Goal: Register for event/course

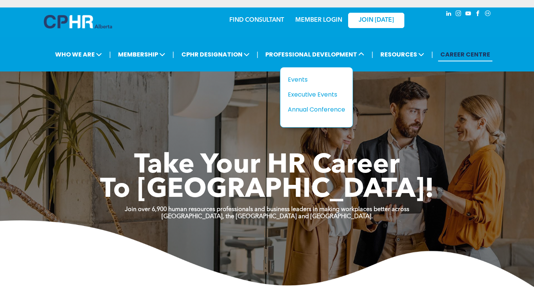
click at [303, 76] on div "Events" at bounding box center [314, 79] width 52 height 9
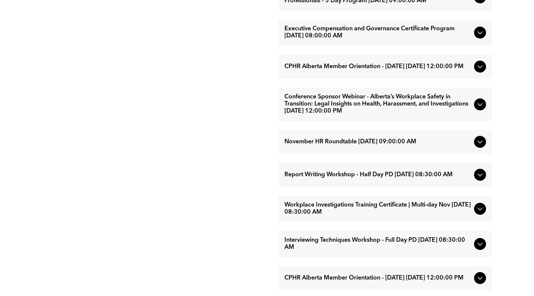
scroll to position [599, 0]
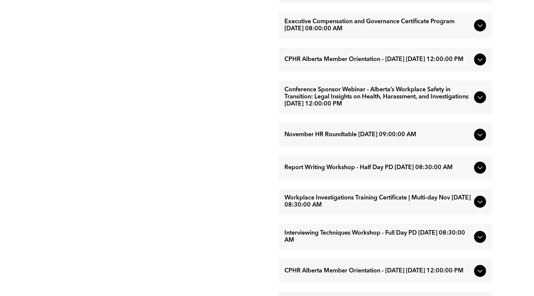
click at [336, 209] on span "Workplace Investigations Training Certificate | Multi-day Nov [DATE] 08:30:00 AM" at bounding box center [377, 202] width 187 height 14
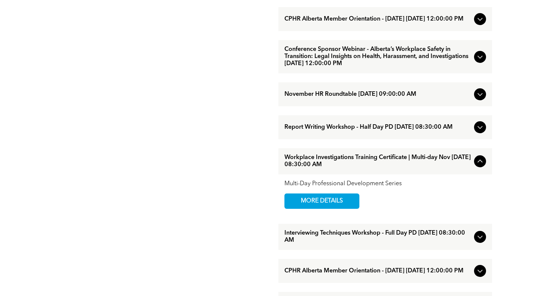
click at [336, 209] on span "MORE DETAILS" at bounding box center [321, 201] width 59 height 15
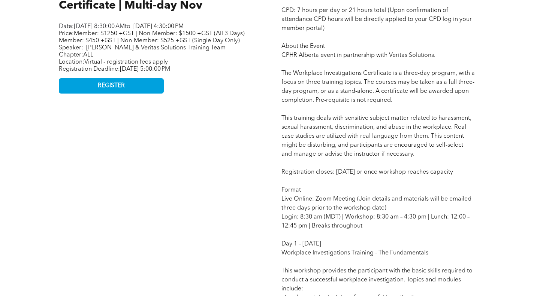
scroll to position [412, 0]
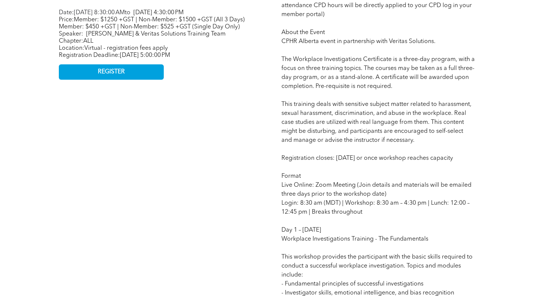
click at [123, 76] on span "REGISTER" at bounding box center [111, 72] width 27 height 7
